Goal: Navigation & Orientation: Find specific page/section

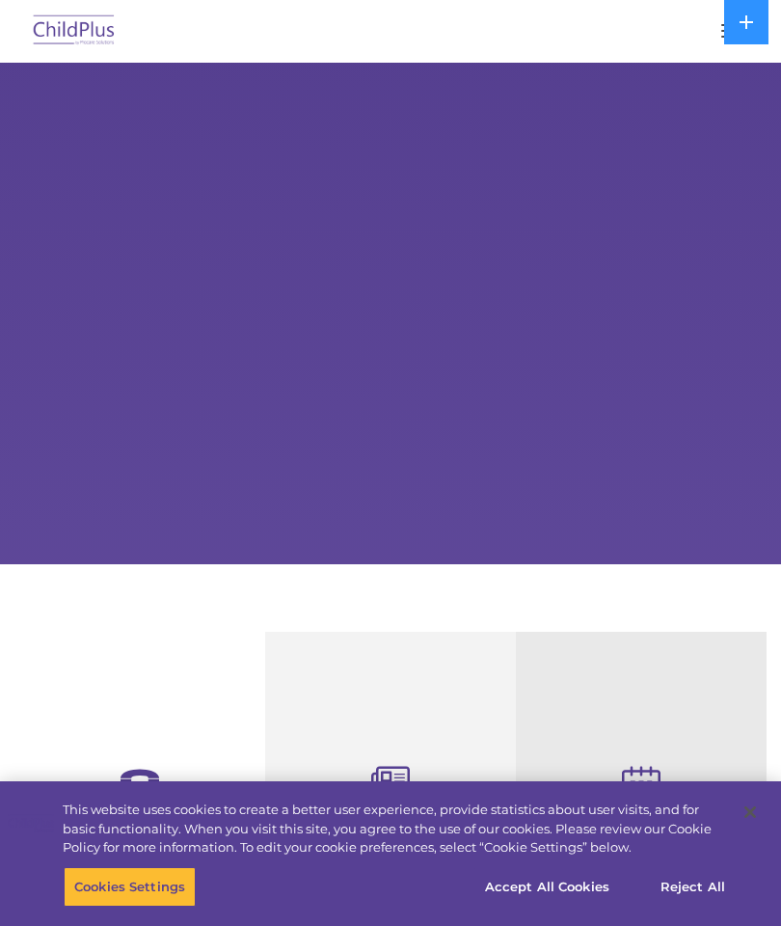
select select "MEDIUM"
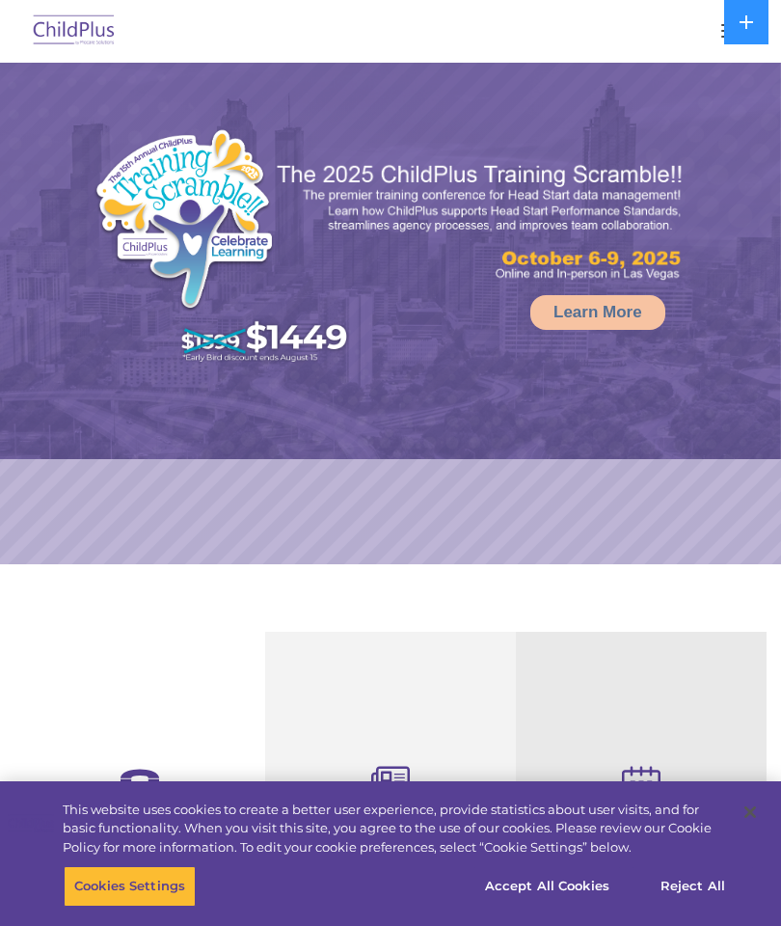
select select "MEDIUM"
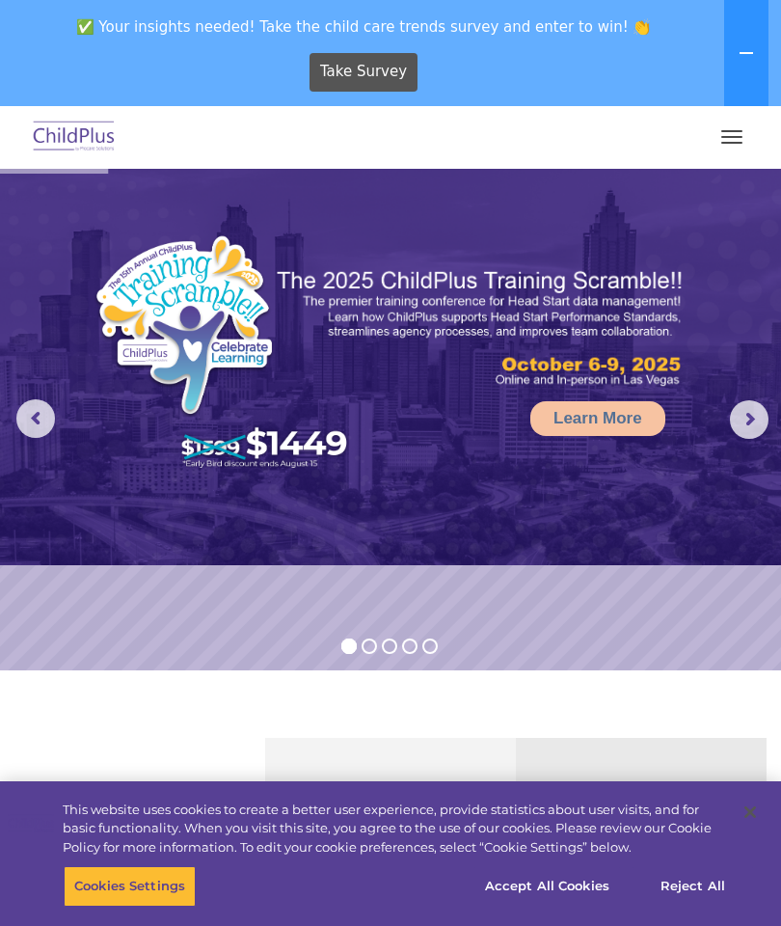
click at [730, 131] on span "button" at bounding box center [731, 131] width 21 height 2
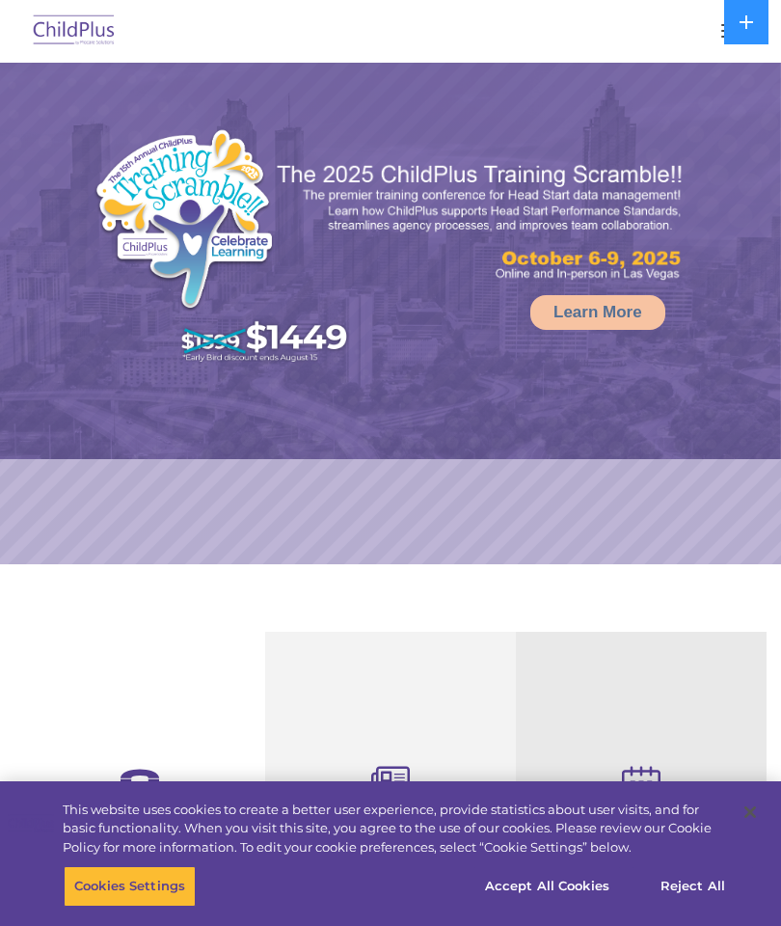
select select "MEDIUM"
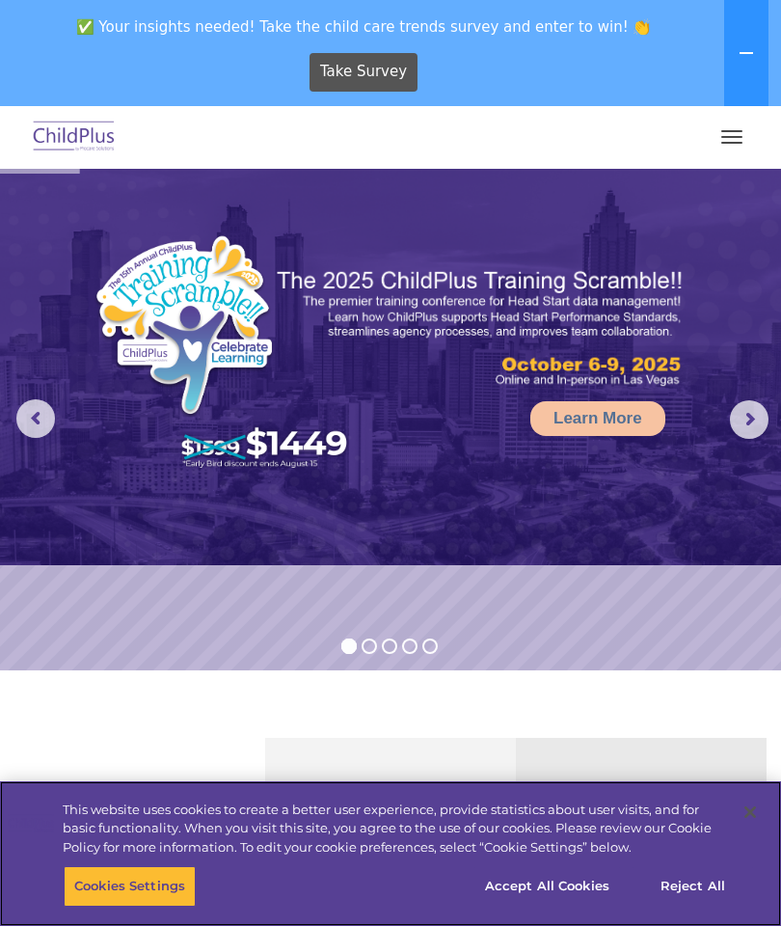
click at [738, 135] on button "button" at bounding box center [732, 137] width 41 height 31
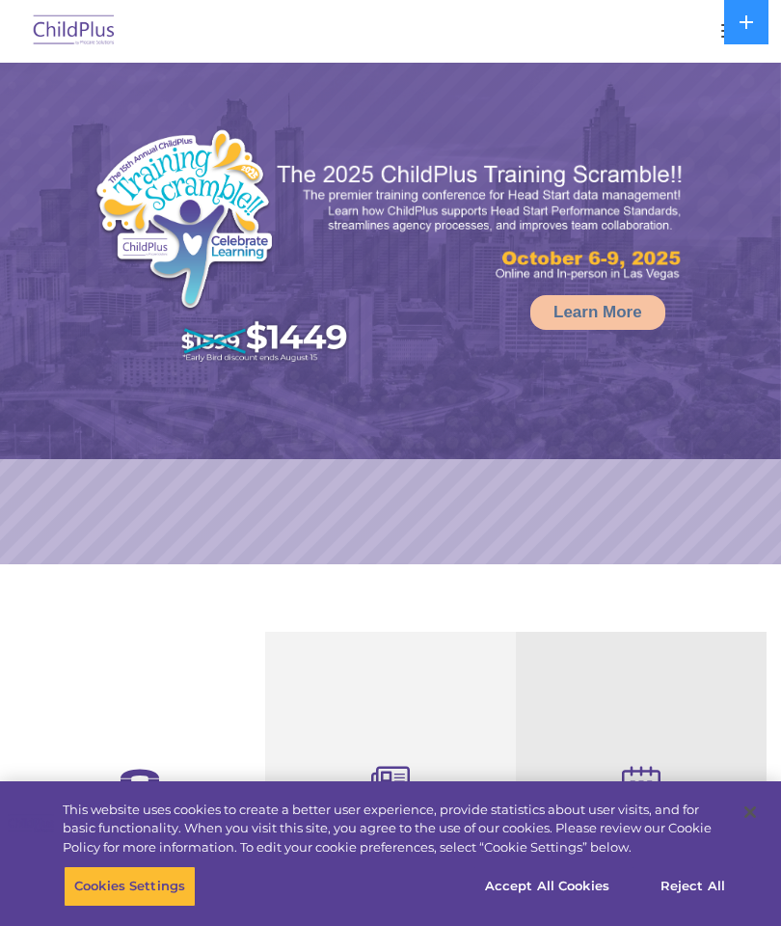
select select "MEDIUM"
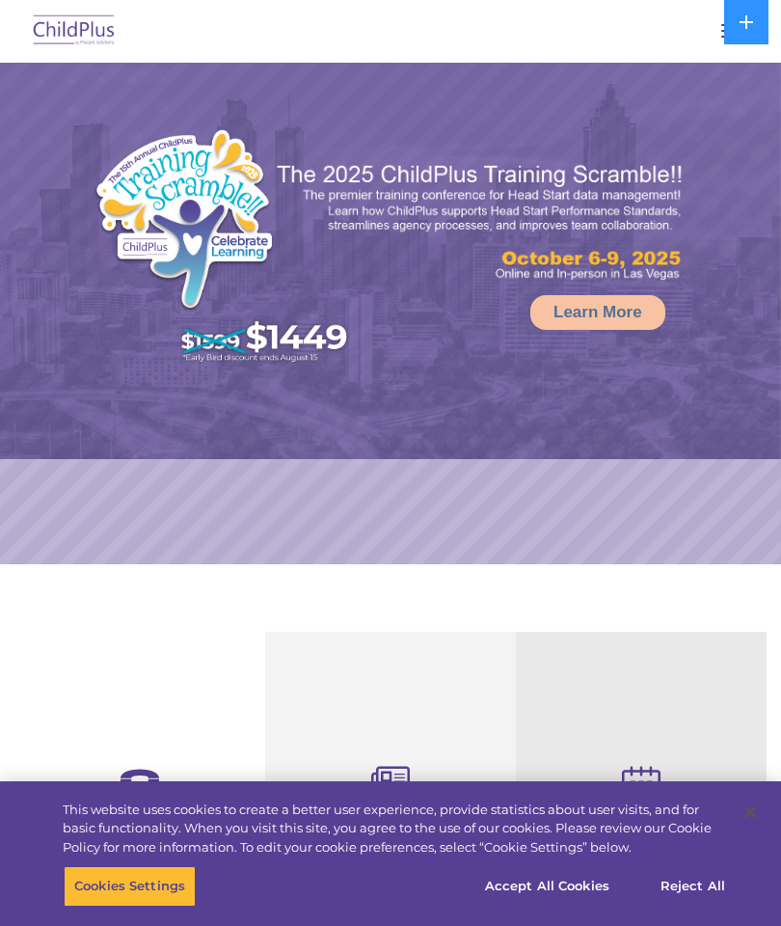
select select "MEDIUM"
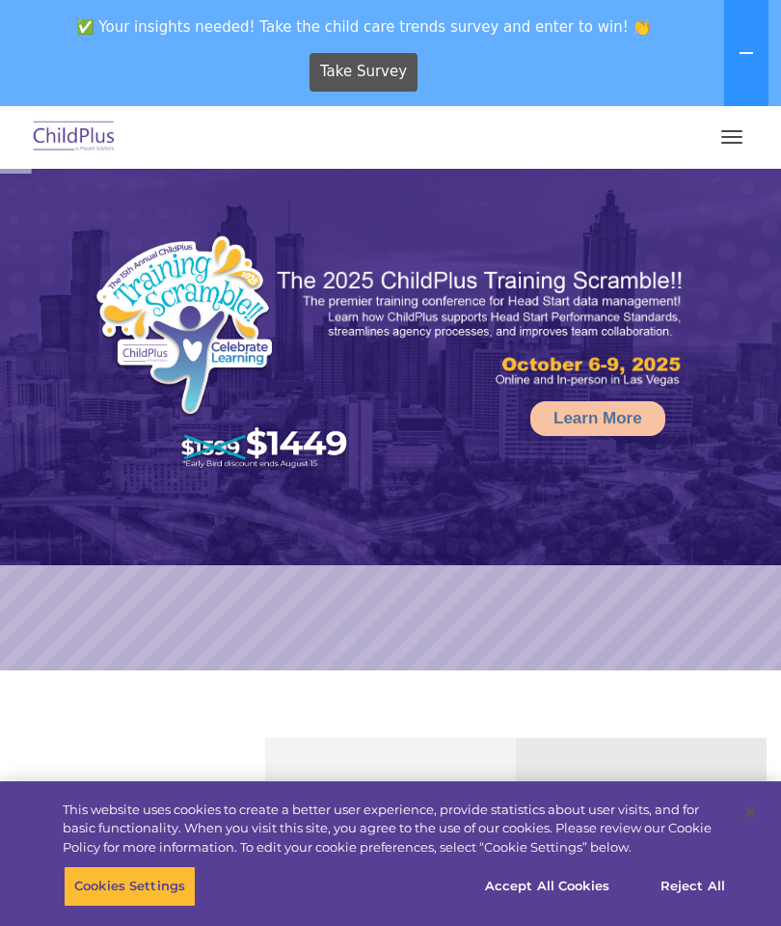
click at [728, 145] on button "button" at bounding box center [732, 137] width 41 height 31
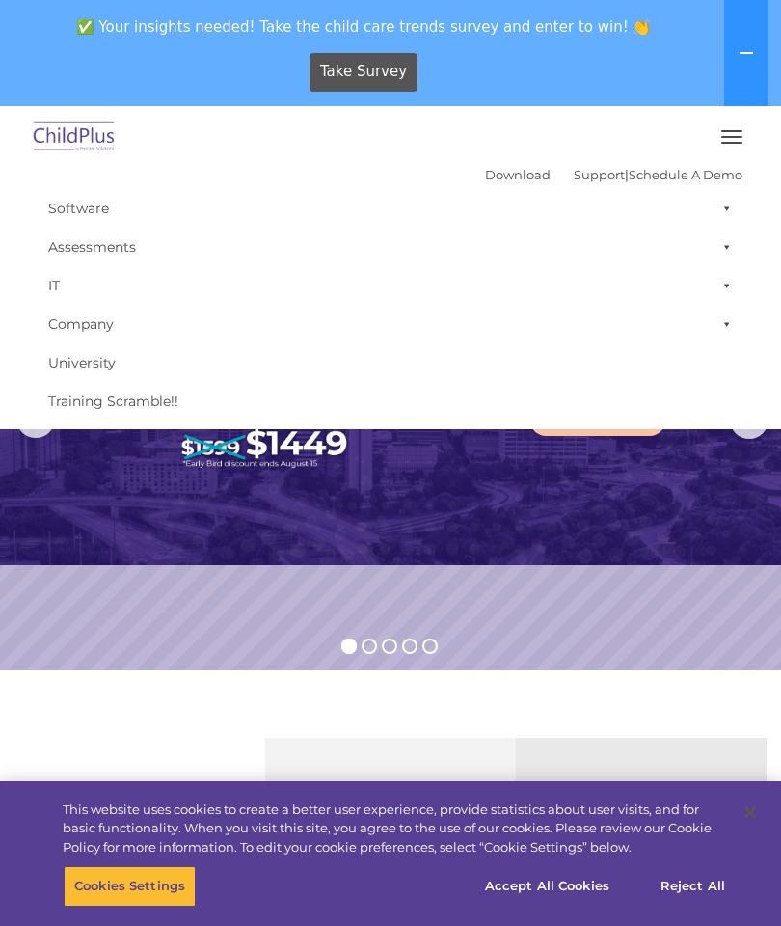
click at [732, 140] on button "button" at bounding box center [732, 137] width 41 height 31
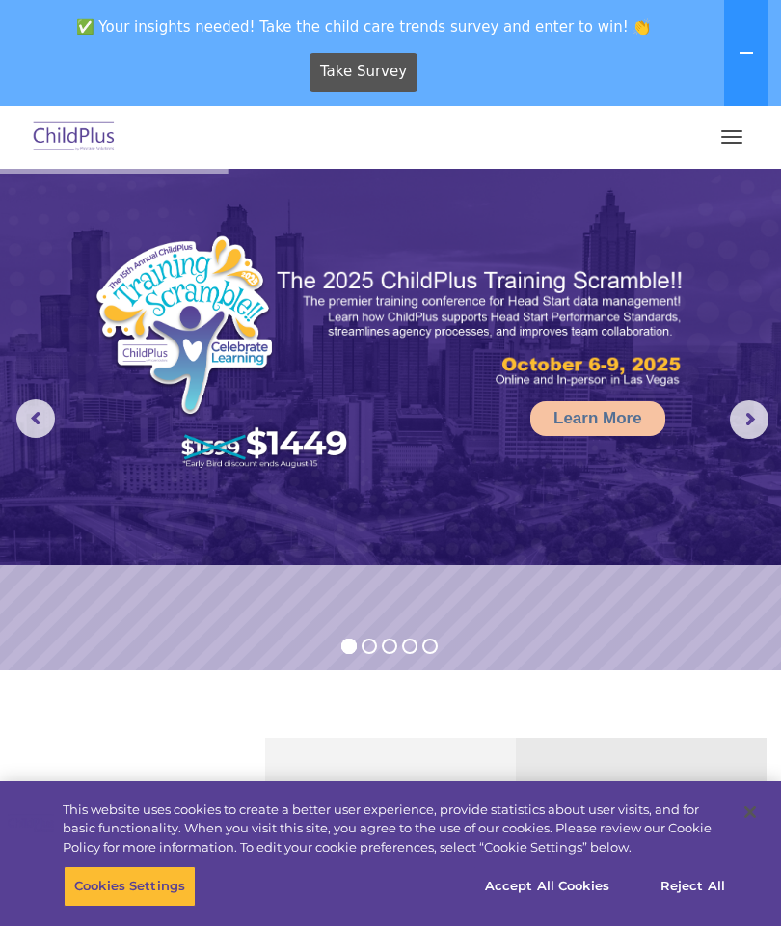
click at [737, 133] on button "button" at bounding box center [732, 137] width 41 height 31
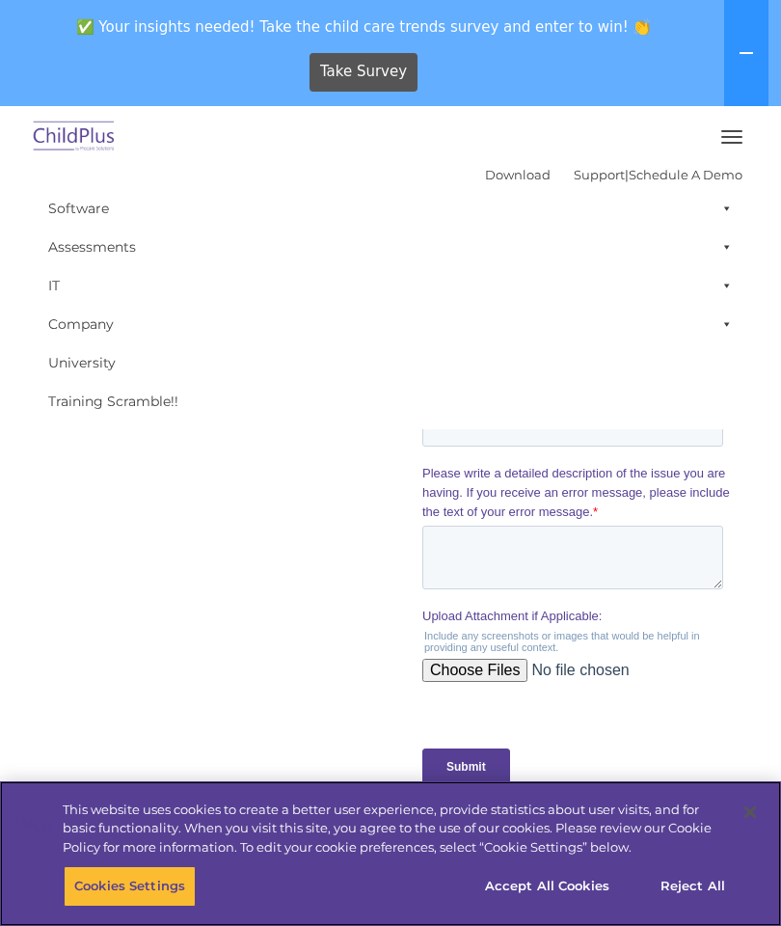
click at [687, 907] on button "Reject All" at bounding box center [693, 886] width 121 height 41
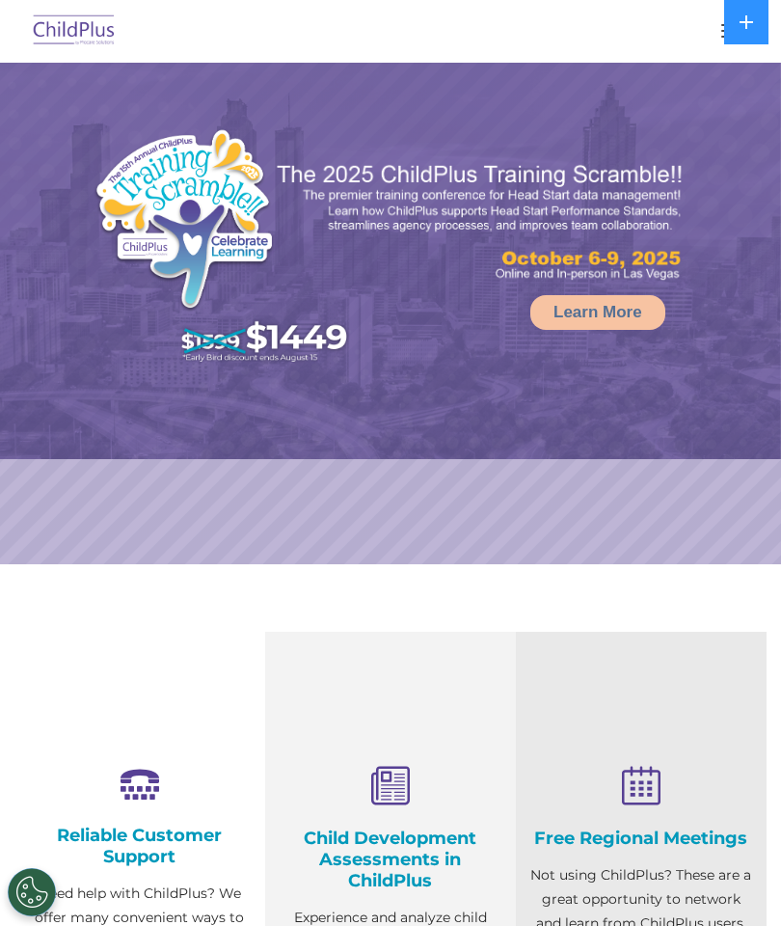
select select "MEDIUM"
